Goal: Task Accomplishment & Management: Complete application form

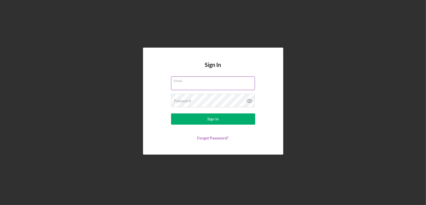
click at [183, 83] on input "Email" at bounding box center [213, 83] width 84 height 13
type input "[EMAIL_ADDRESS][DOMAIN_NAME]"
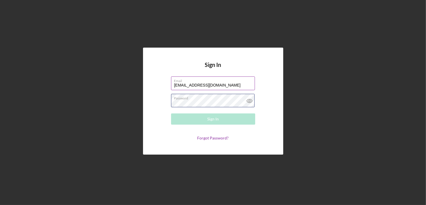
click at [193, 100] on div "Password Required" at bounding box center [213, 101] width 84 height 14
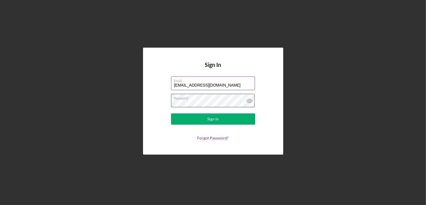
click at [171, 114] on button "Sign In" at bounding box center [213, 119] width 84 height 11
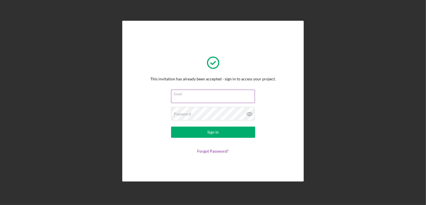
click at [192, 99] on input "Email" at bounding box center [213, 96] width 84 height 13
type input "dhaugs58@gmail.com"
